Goal: Transaction & Acquisition: Download file/media

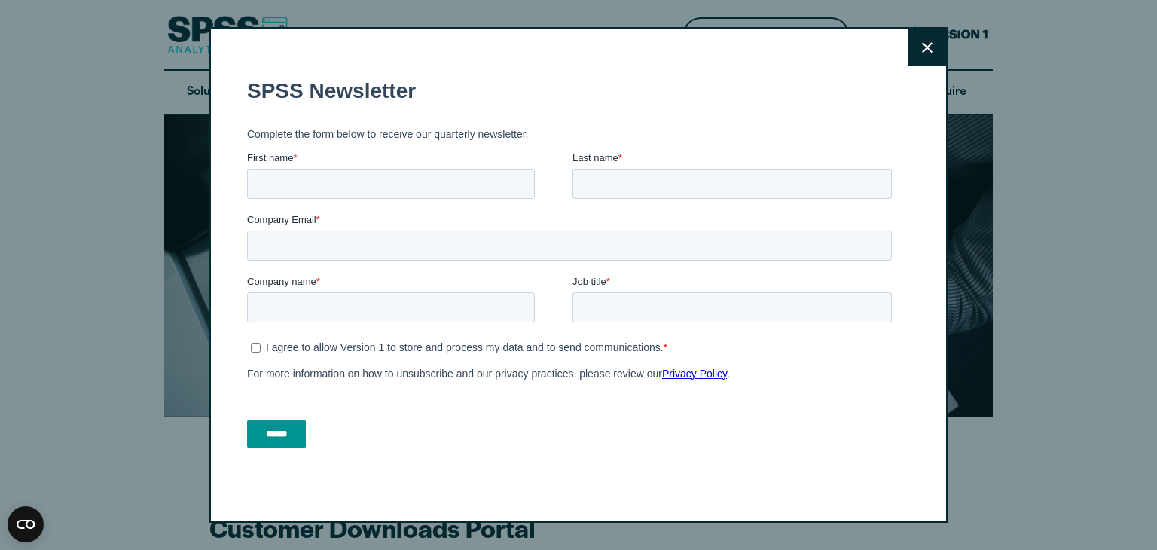
click at [935, 46] on button "Close" at bounding box center [928, 48] width 38 height 38
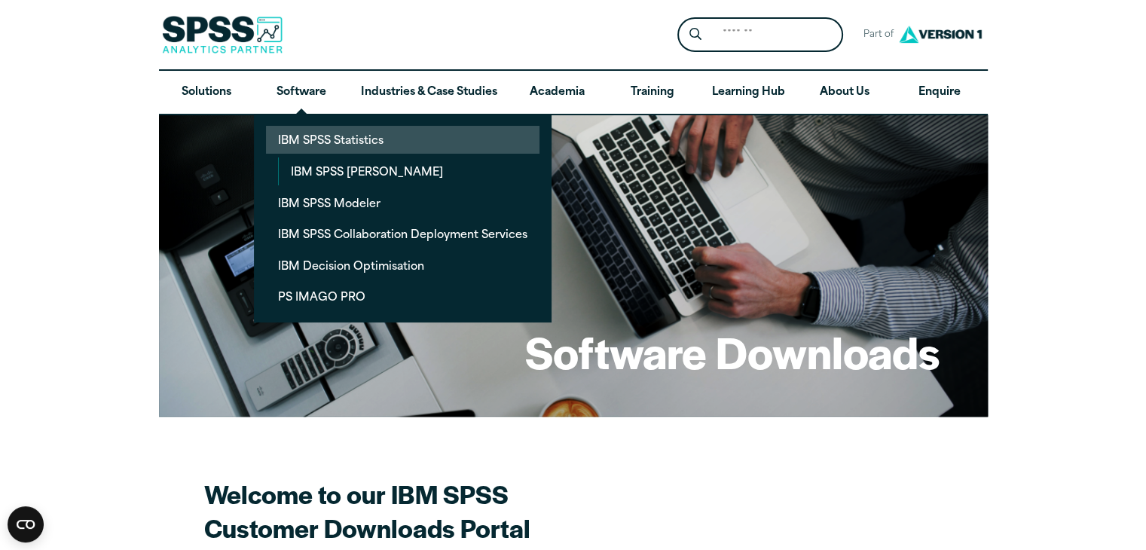
click at [384, 136] on link "IBM SPSS Statistics" at bounding box center [403, 140] width 274 height 28
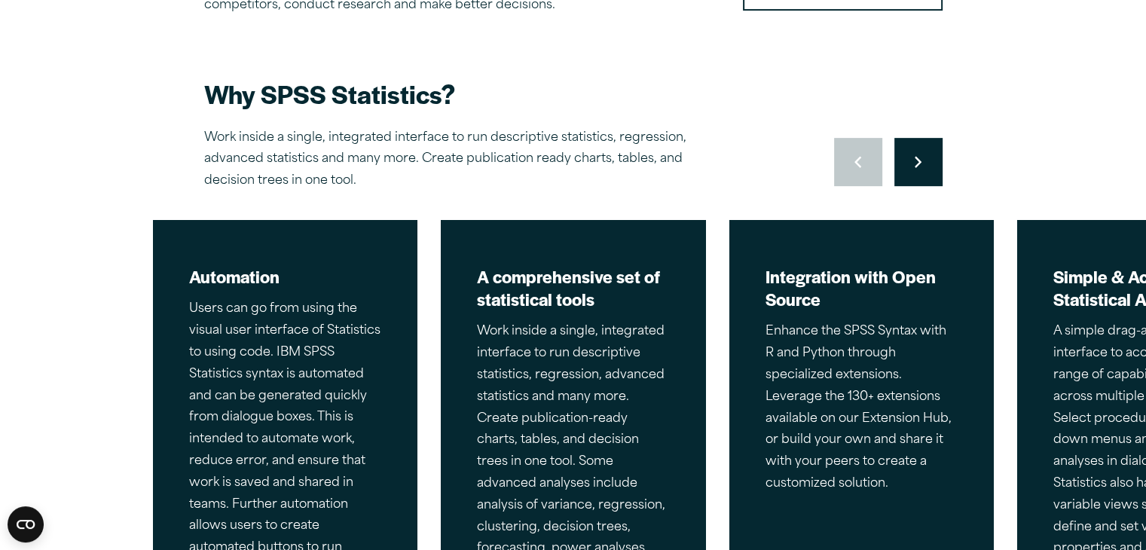
scroll to position [657, 0]
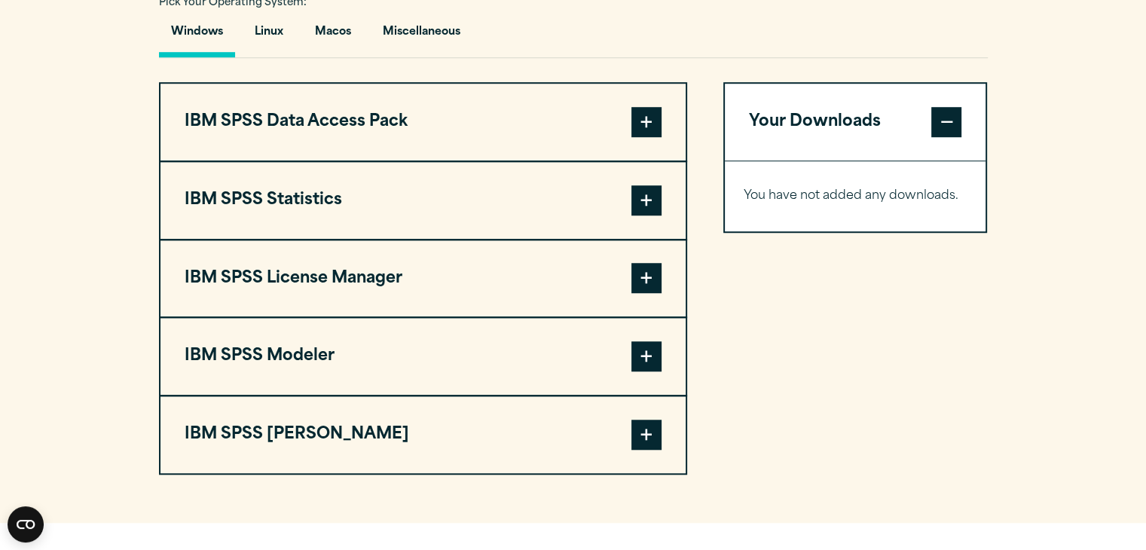
scroll to position [1139, 0]
click at [644, 186] on span at bounding box center [646, 200] width 30 height 30
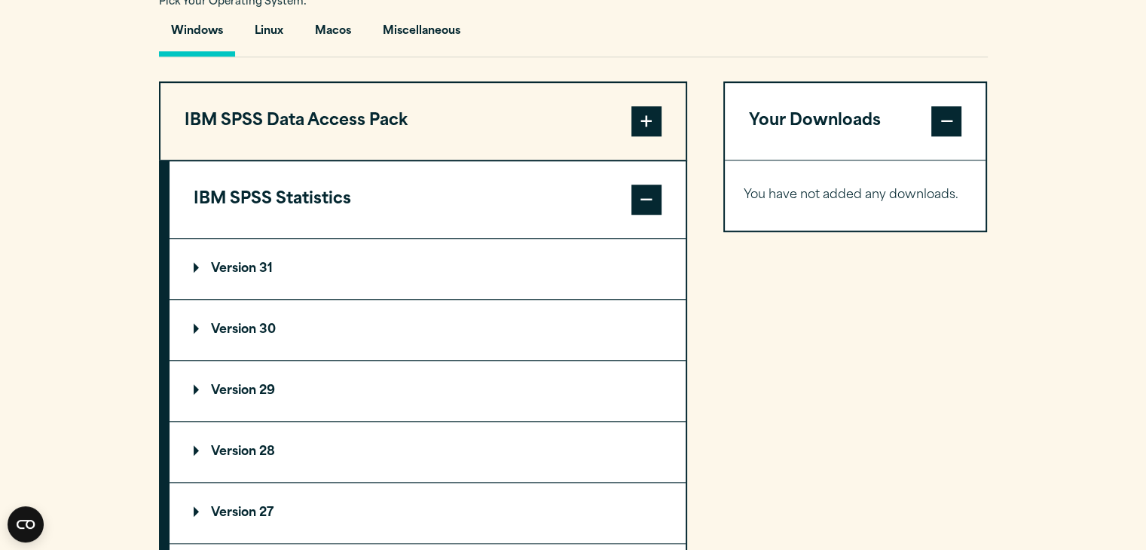
click at [478, 269] on summary "Version 31" at bounding box center [428, 269] width 516 height 60
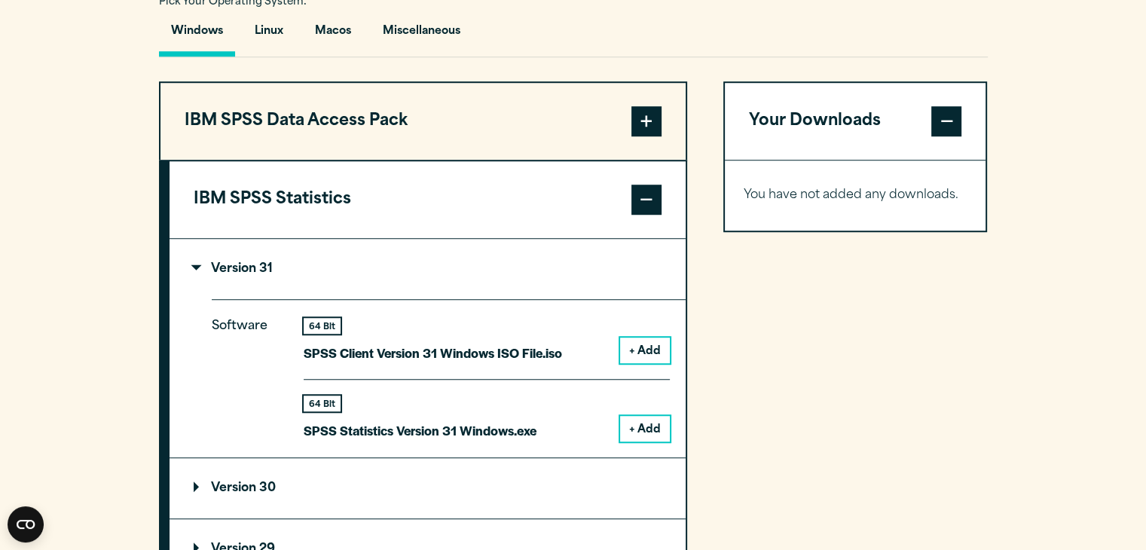
click at [645, 428] on button "+ Add" at bounding box center [645, 429] width 50 height 26
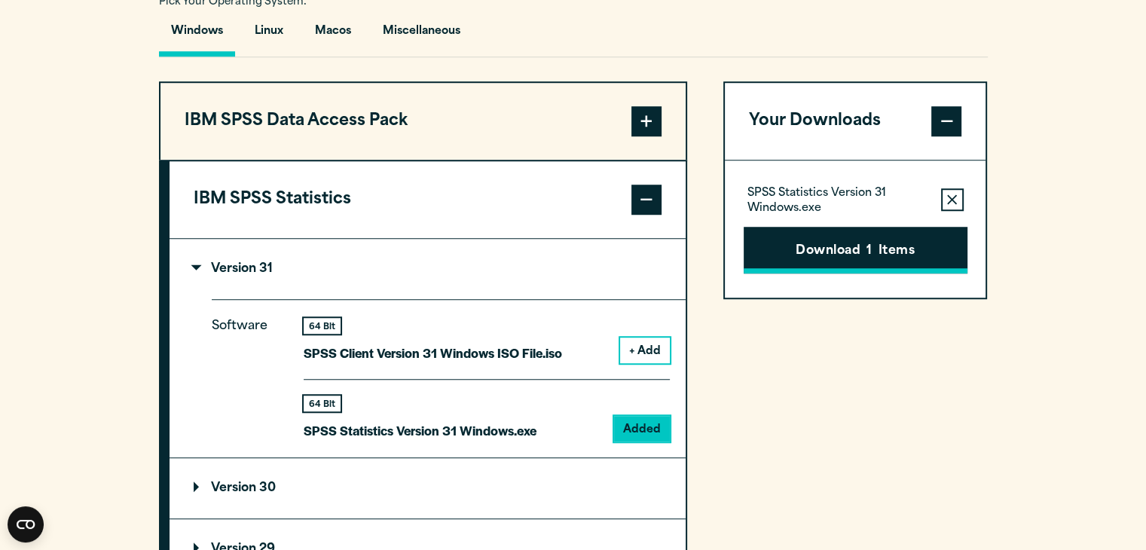
click at [842, 253] on button "Download 1 Items" at bounding box center [856, 250] width 224 height 47
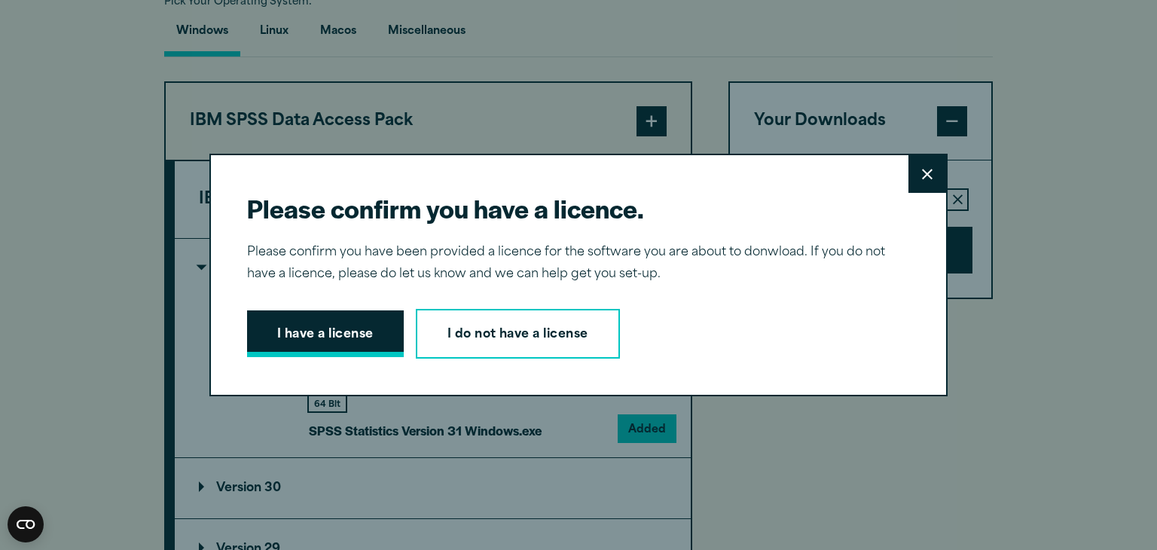
click at [368, 344] on button "I have a license" at bounding box center [325, 333] width 157 height 47
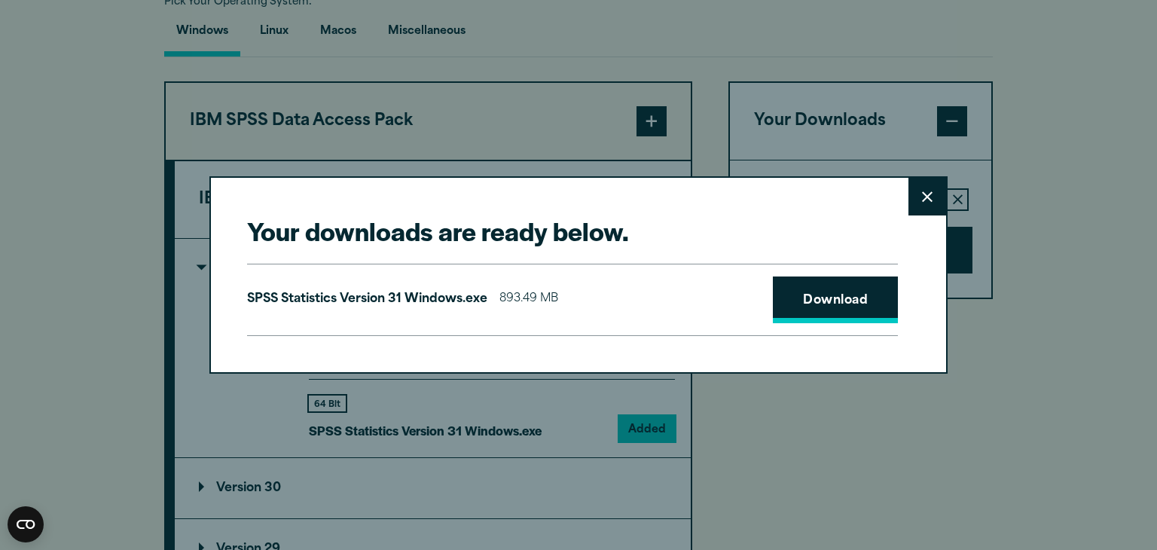
click at [871, 308] on link "Download" at bounding box center [835, 300] width 125 height 47
click at [922, 194] on icon at bounding box center [927, 196] width 11 height 11
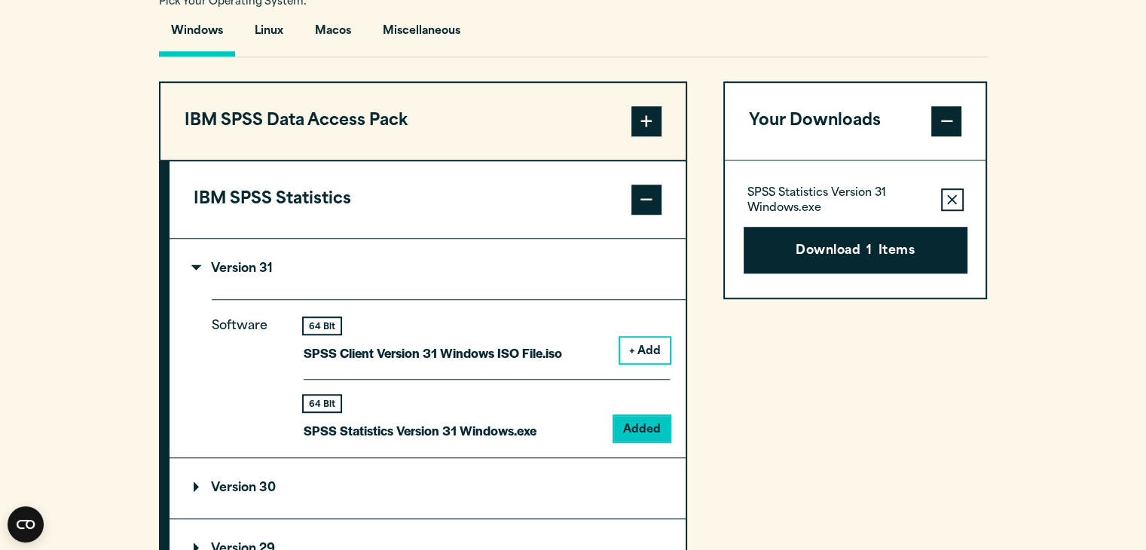
click at [983, 311] on div "Your Downloads SPSS Statistics Version 31 Windows.exe Remove this item from you…" at bounding box center [855, 540] width 264 height 918
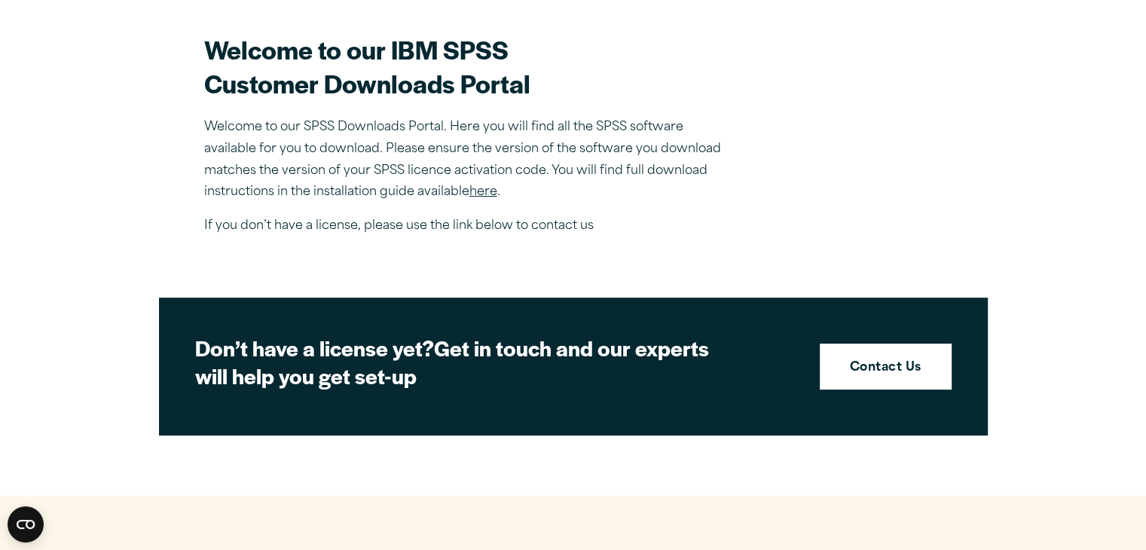
scroll to position [344, 0]
